Goal: Transaction & Acquisition: Subscribe to service/newsletter

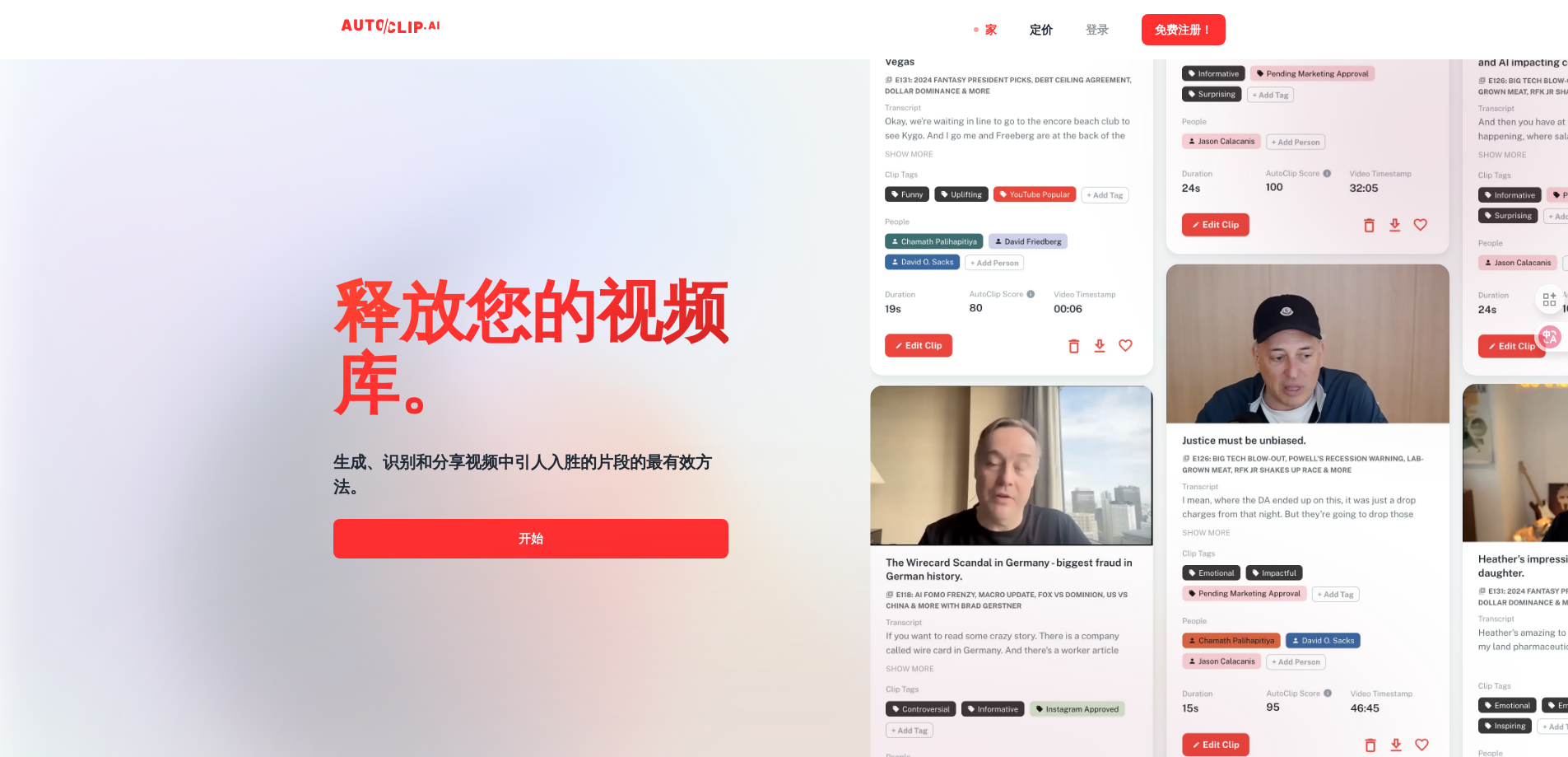
click at [1104, 25] on font "登录" at bounding box center [1097, 31] width 23 height 13
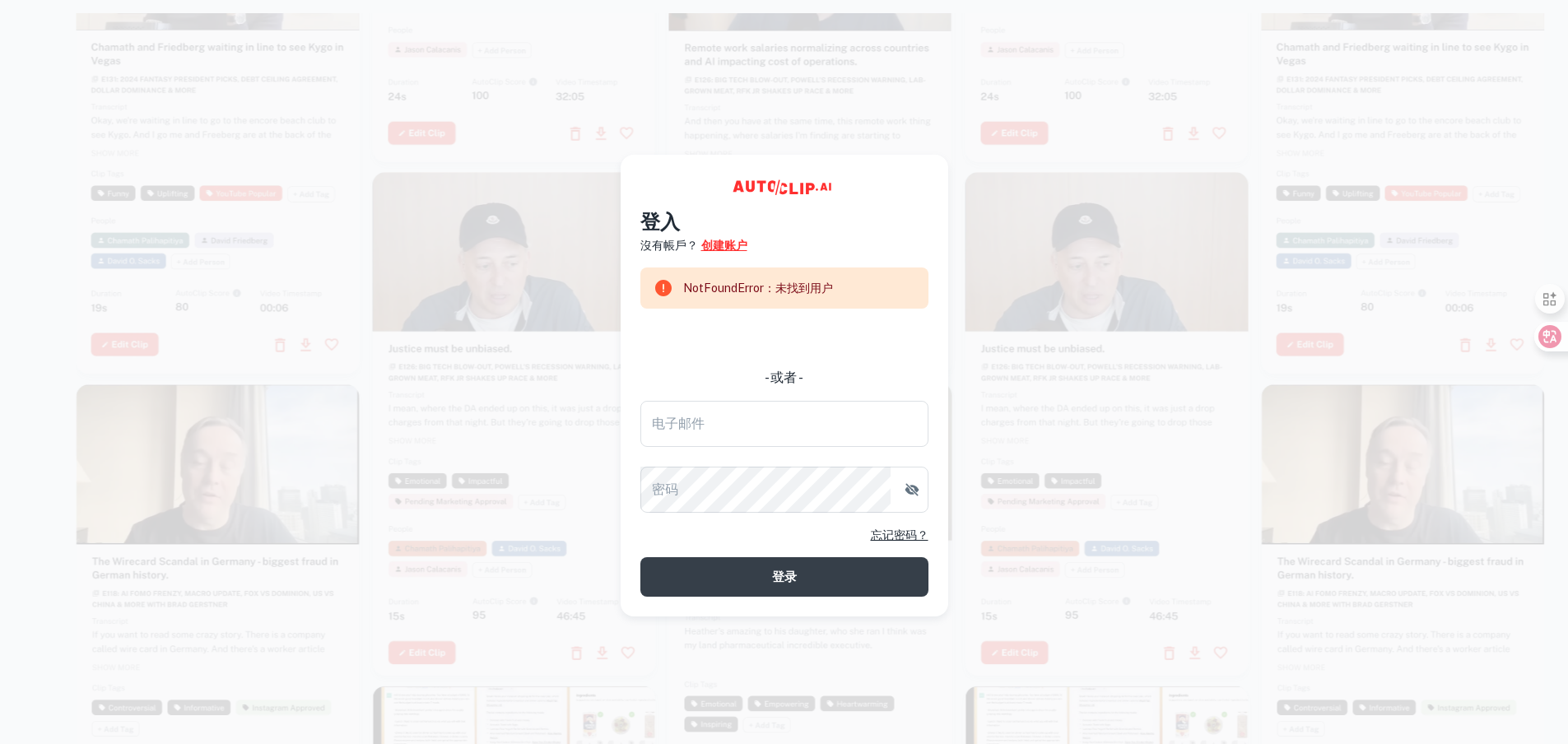
click at [727, 245] on font "创建账户" at bounding box center [725, 245] width 46 height 13
